Goal: Download file/media

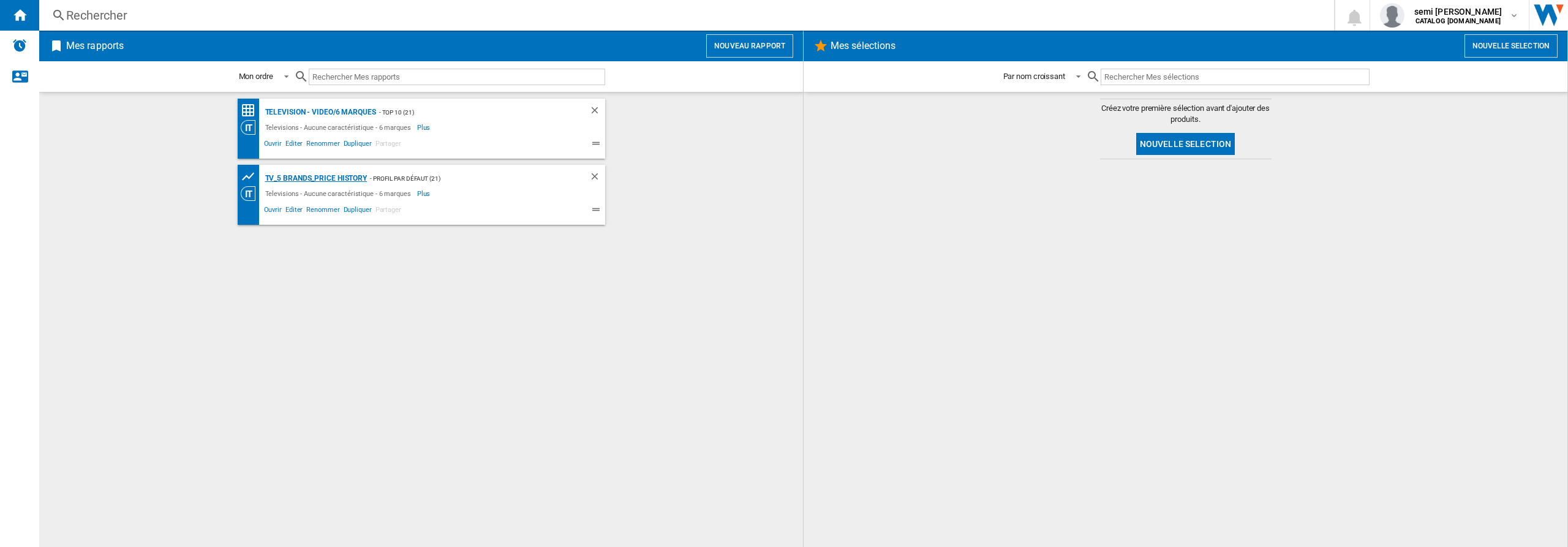
click at [305, 180] on div "TV_5 Brands_Price History" at bounding box center [315, 178] width 105 height 15
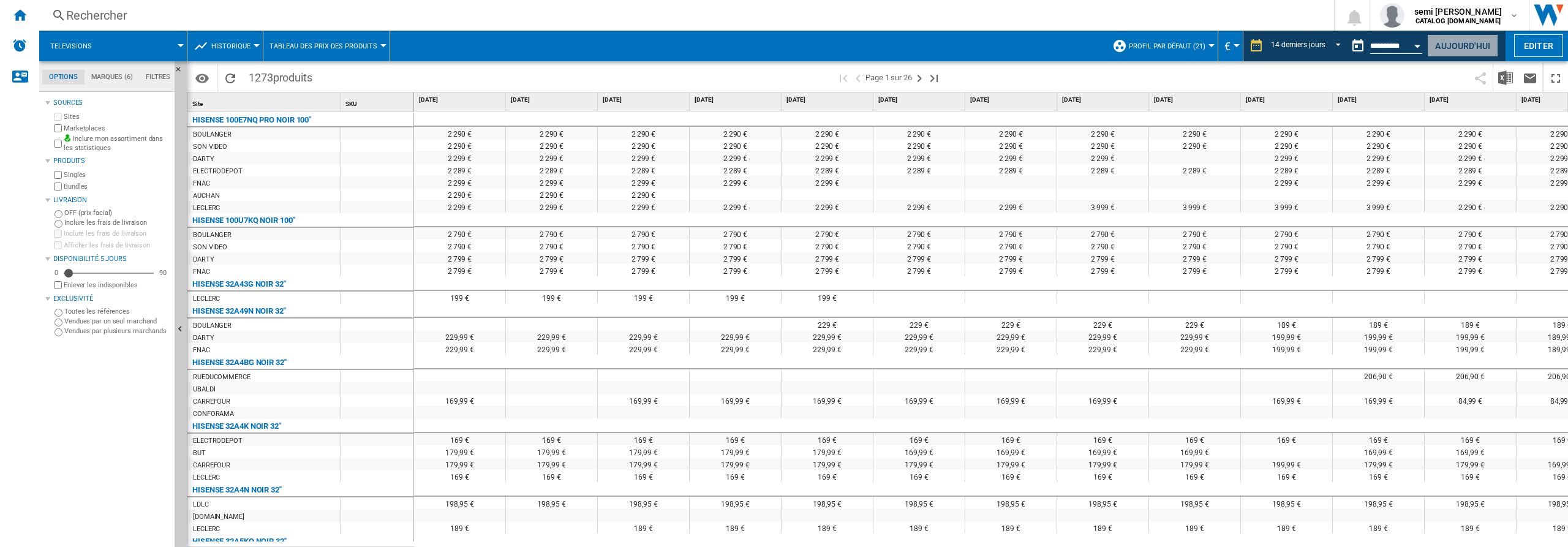
click at [1475, 43] on button "Aujourd'hui" at bounding box center [1463, 45] width 71 height 23
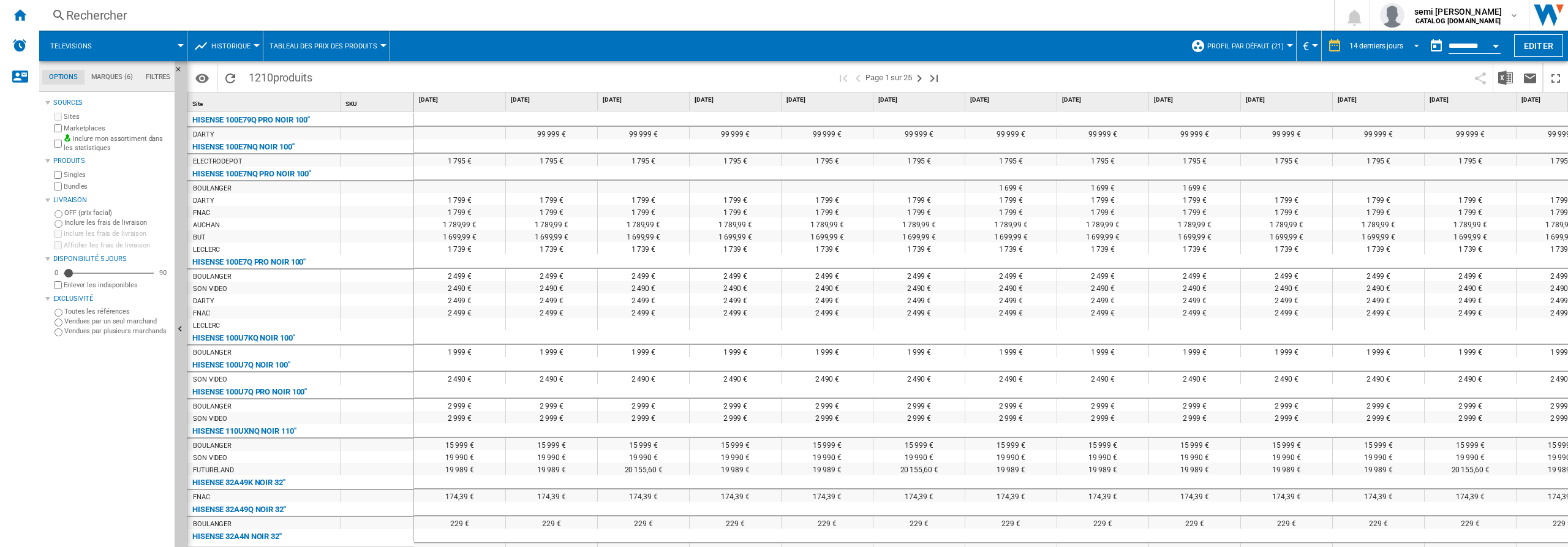
click at [1413, 41] on span "REPORTS.WIZARD.STEPS.REPORT.STEPS.REPORT_OPTIONS.PERIOD: 14 derniers jours" at bounding box center [1413, 44] width 15 height 11
click at [1371, 103] on div "31 derniers jours" at bounding box center [1374, 102] width 54 height 10
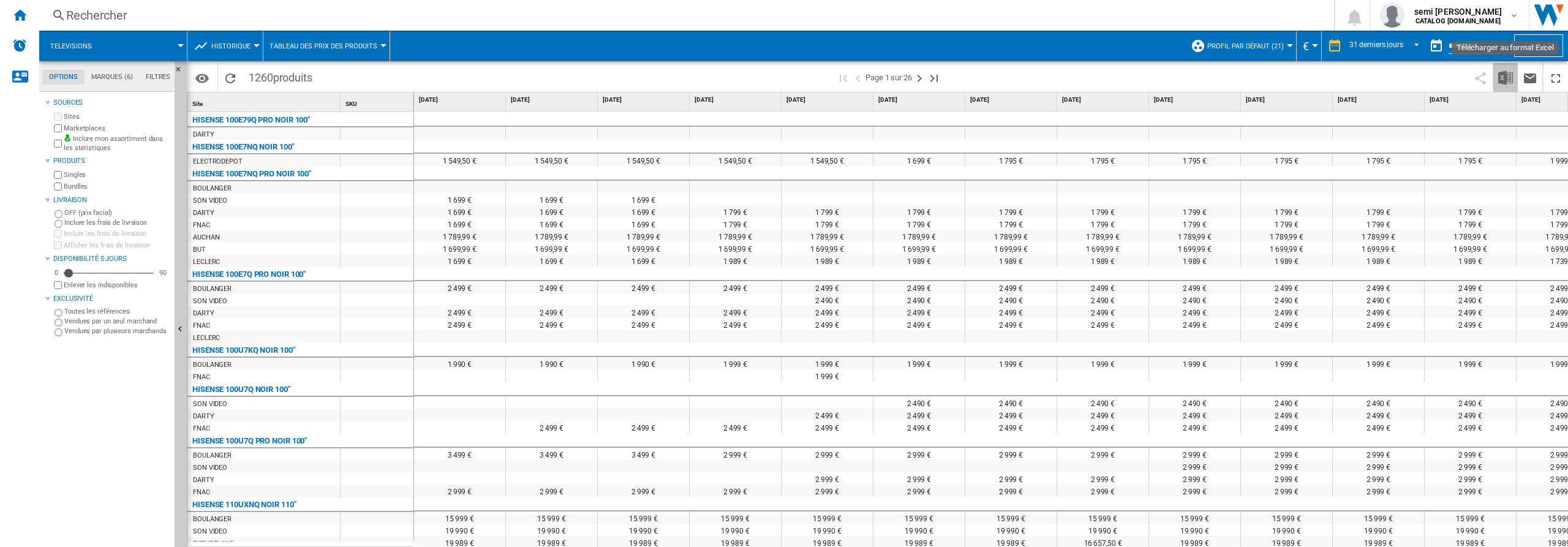
click at [1507, 79] on img "Télécharger au format Excel" at bounding box center [1505, 77] width 15 height 15
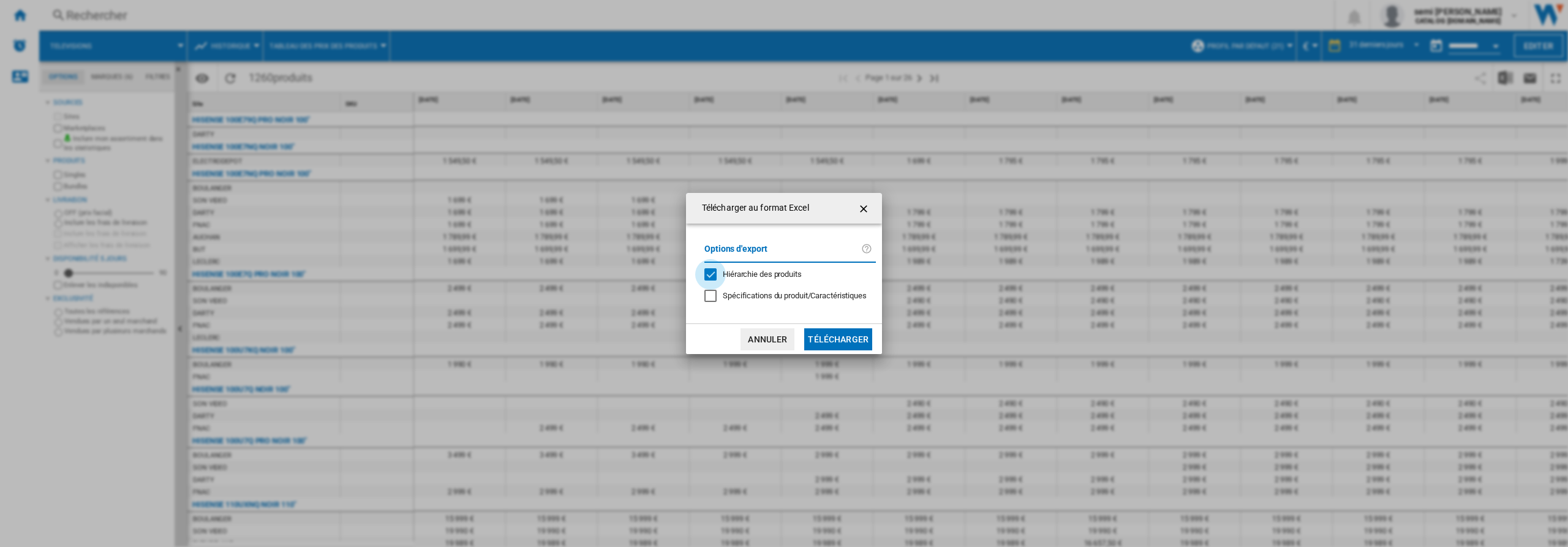
click at [712, 276] on div "Hiérarchie des produits" at bounding box center [710, 274] width 12 height 12
click at [849, 340] on button "Télécharger" at bounding box center [838, 339] width 68 height 22
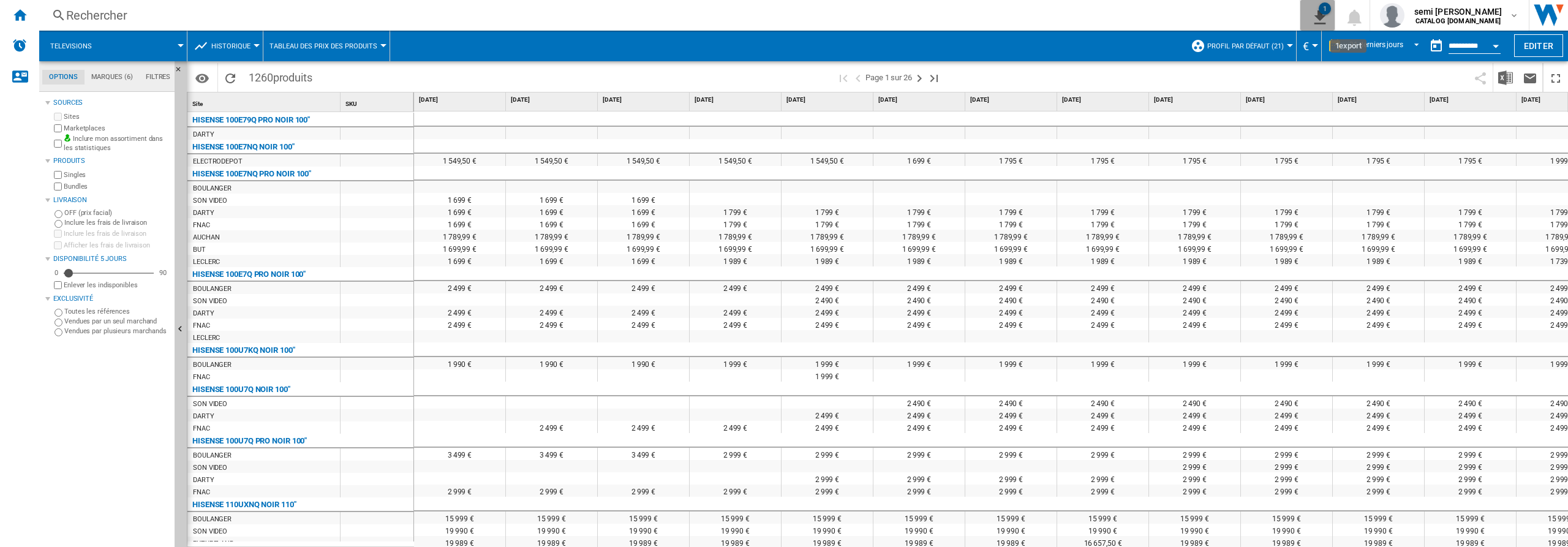
click at [1325, 16] on ng-md-icon "1\a export" at bounding box center [1317, 15] width 15 height 15
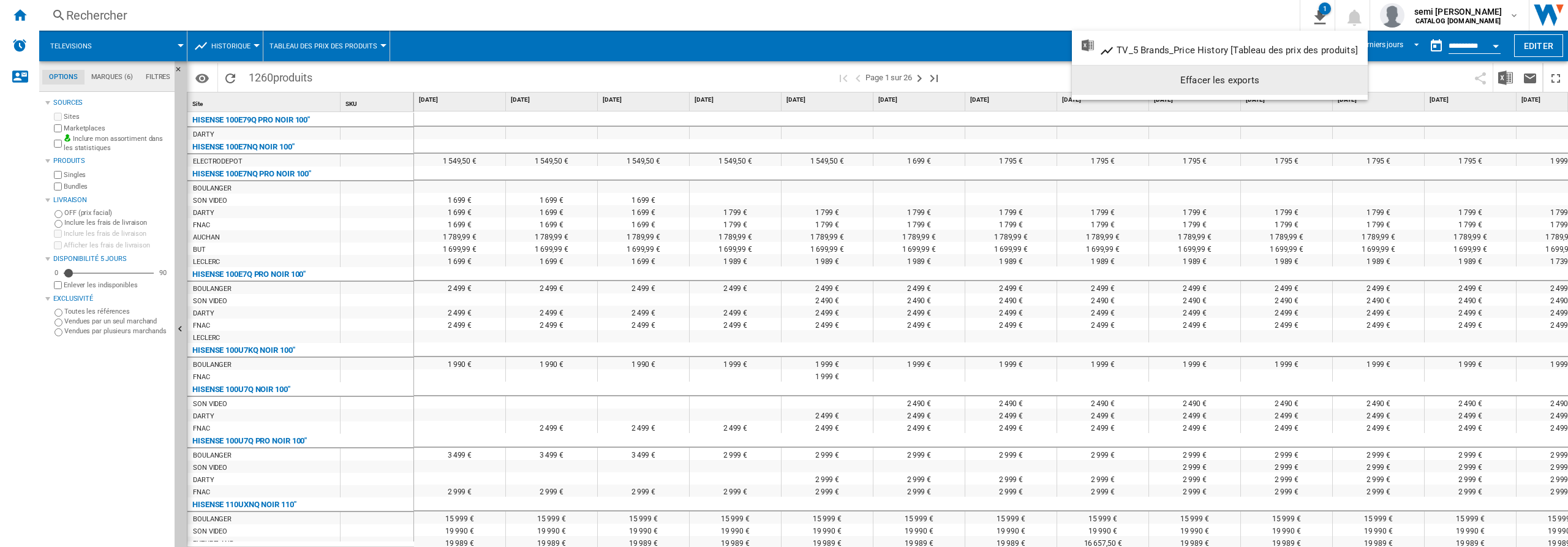
click at [1498, 44] on md-backdrop at bounding box center [784, 273] width 1568 height 547
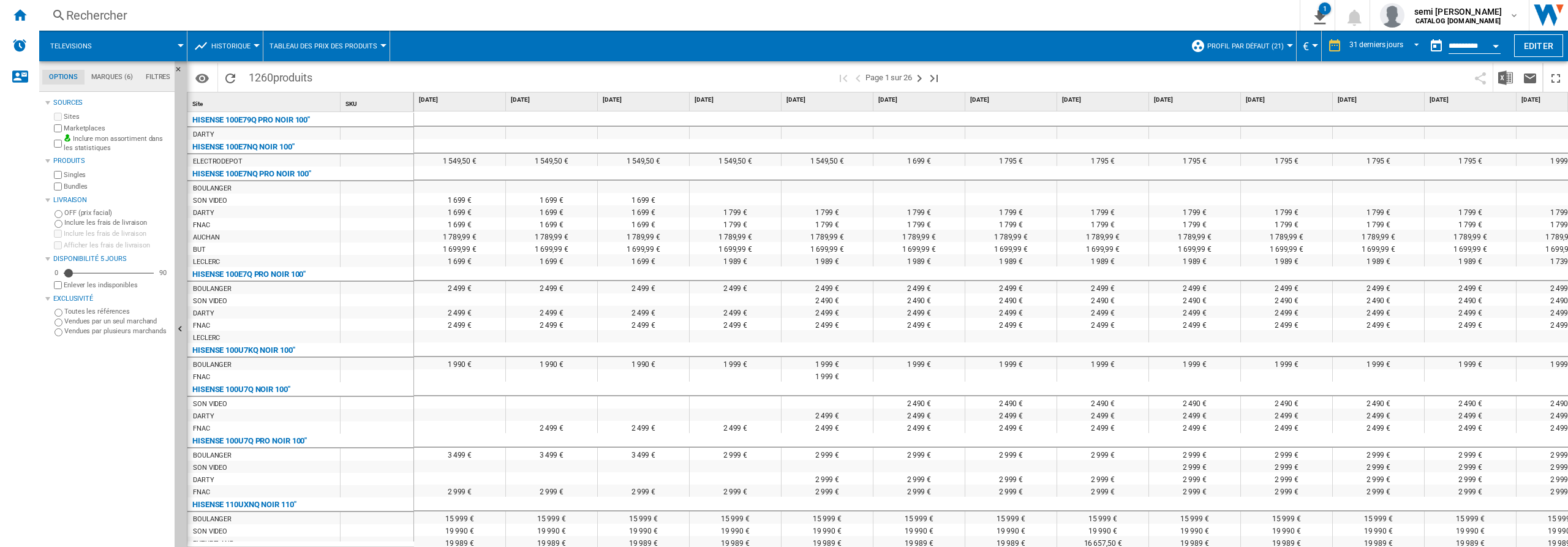
click at [1498, 44] on div "Open calendar" at bounding box center [1496, 46] width 6 height 3
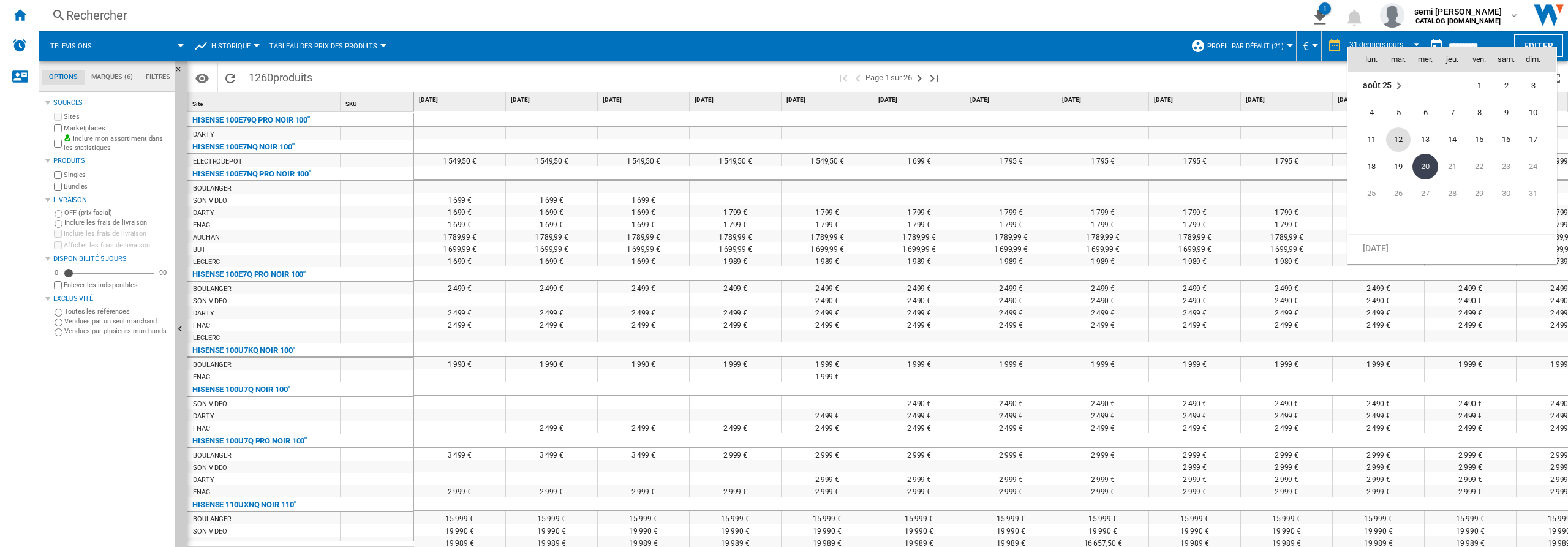
scroll to position [5720, 0]
click at [1369, 155] on span "21" at bounding box center [1371, 154] width 24 height 24
type input "**********"
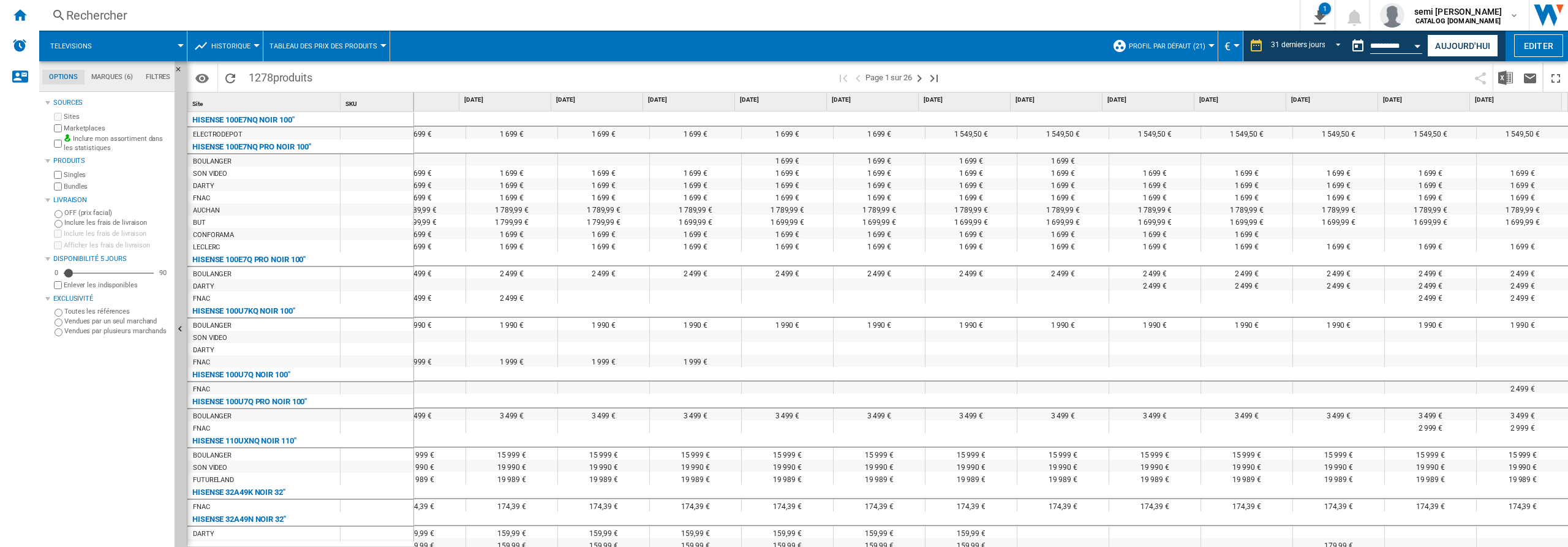
click at [1419, 45] on div "Open calendar" at bounding box center [1418, 46] width 6 height 3
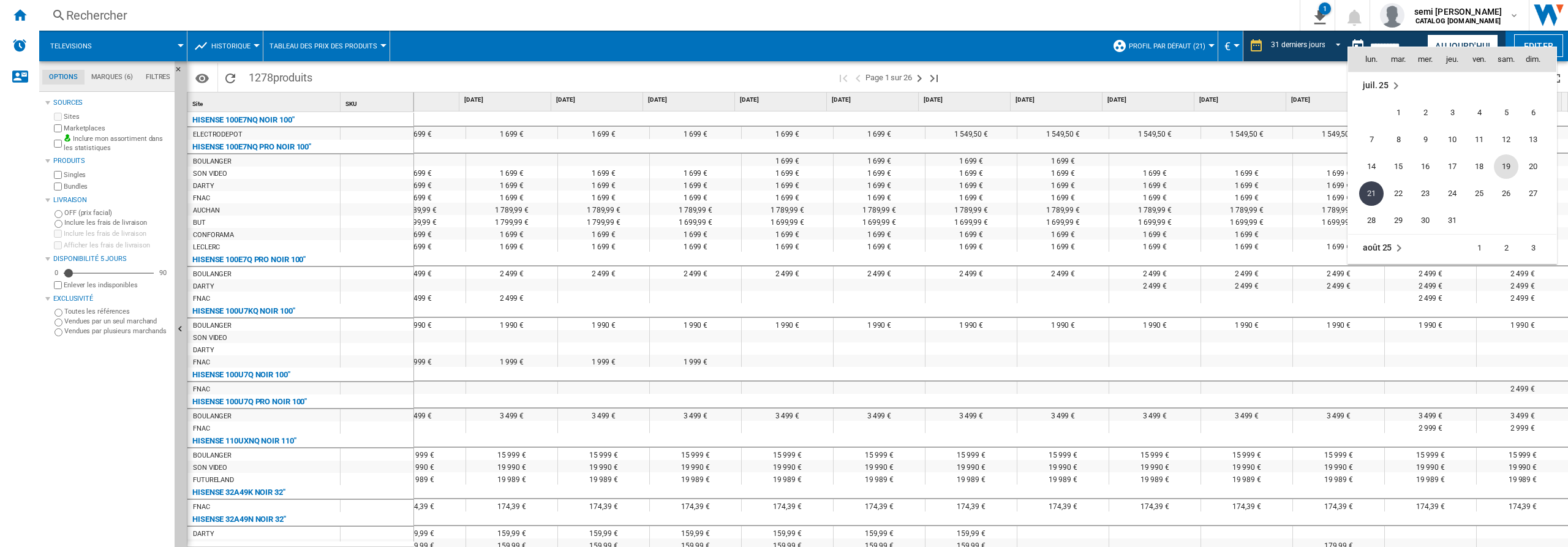
click at [1505, 168] on span "19" at bounding box center [1506, 167] width 24 height 24
type input "**********"
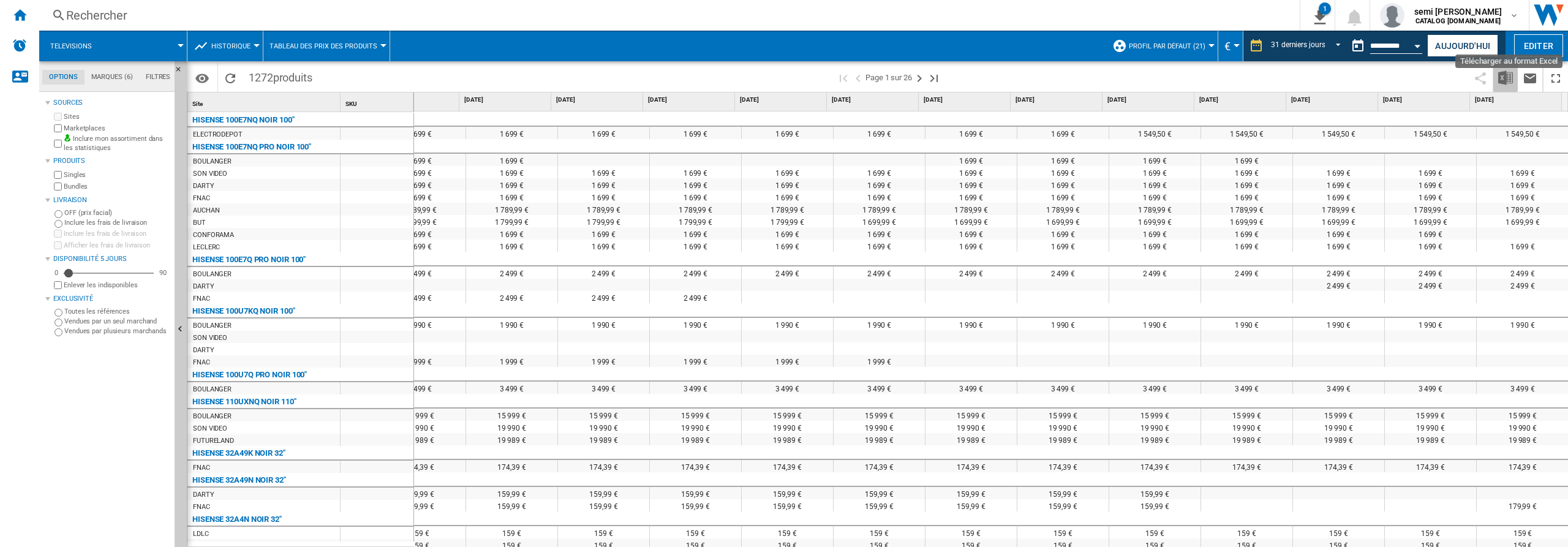
click at [1504, 73] on img "Télécharger au format Excel" at bounding box center [1505, 77] width 15 height 15
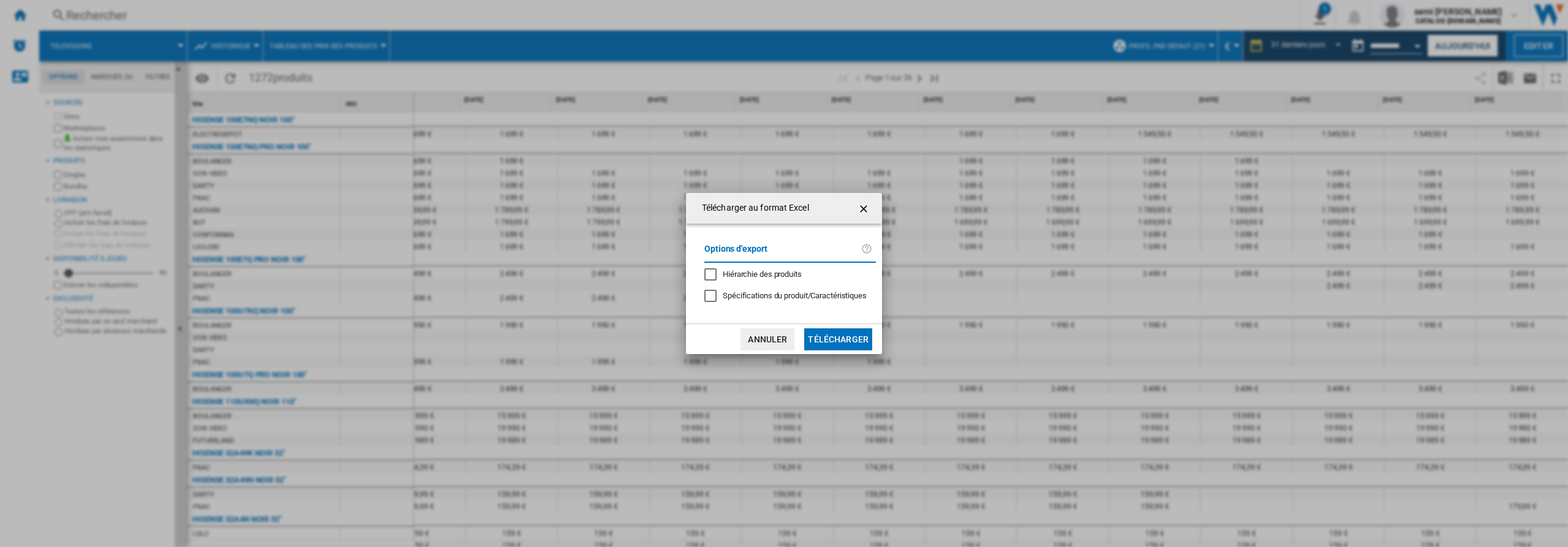
click at [838, 340] on button "Télécharger" at bounding box center [838, 339] width 68 height 22
